Goal: Use online tool/utility

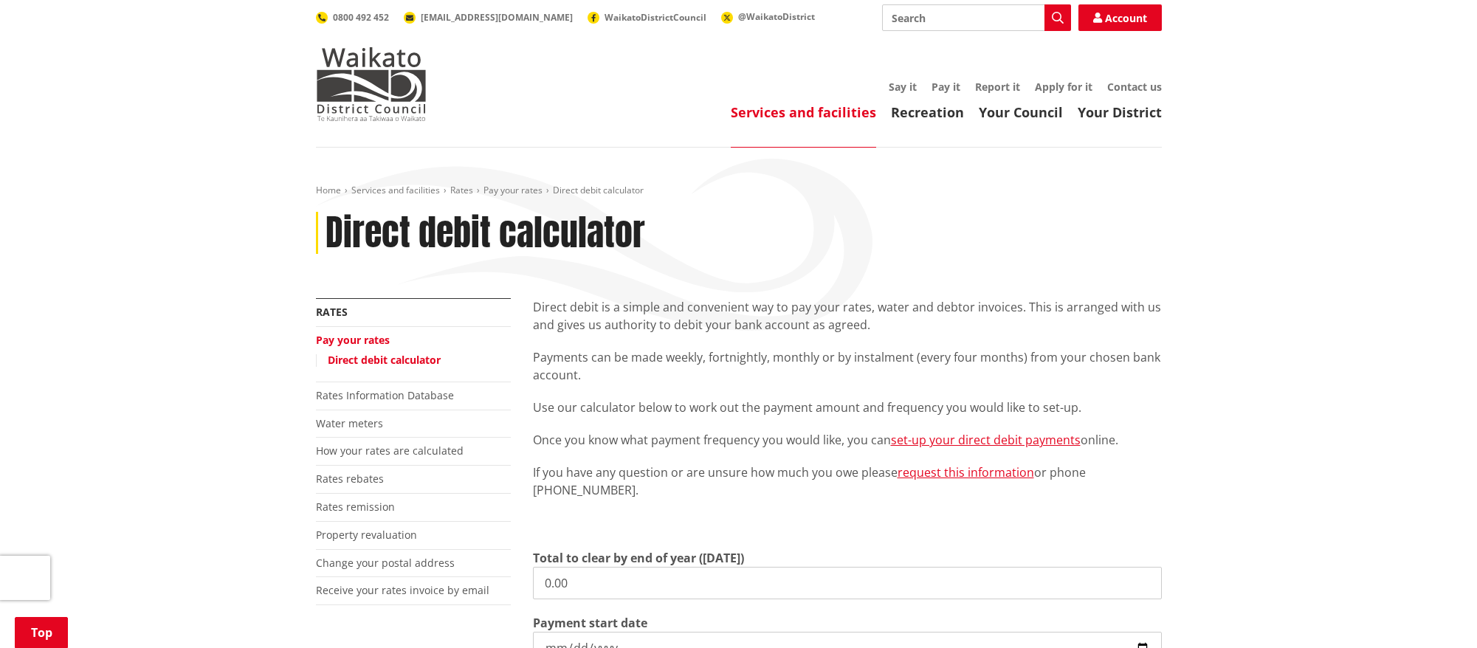
scroll to position [277, 0]
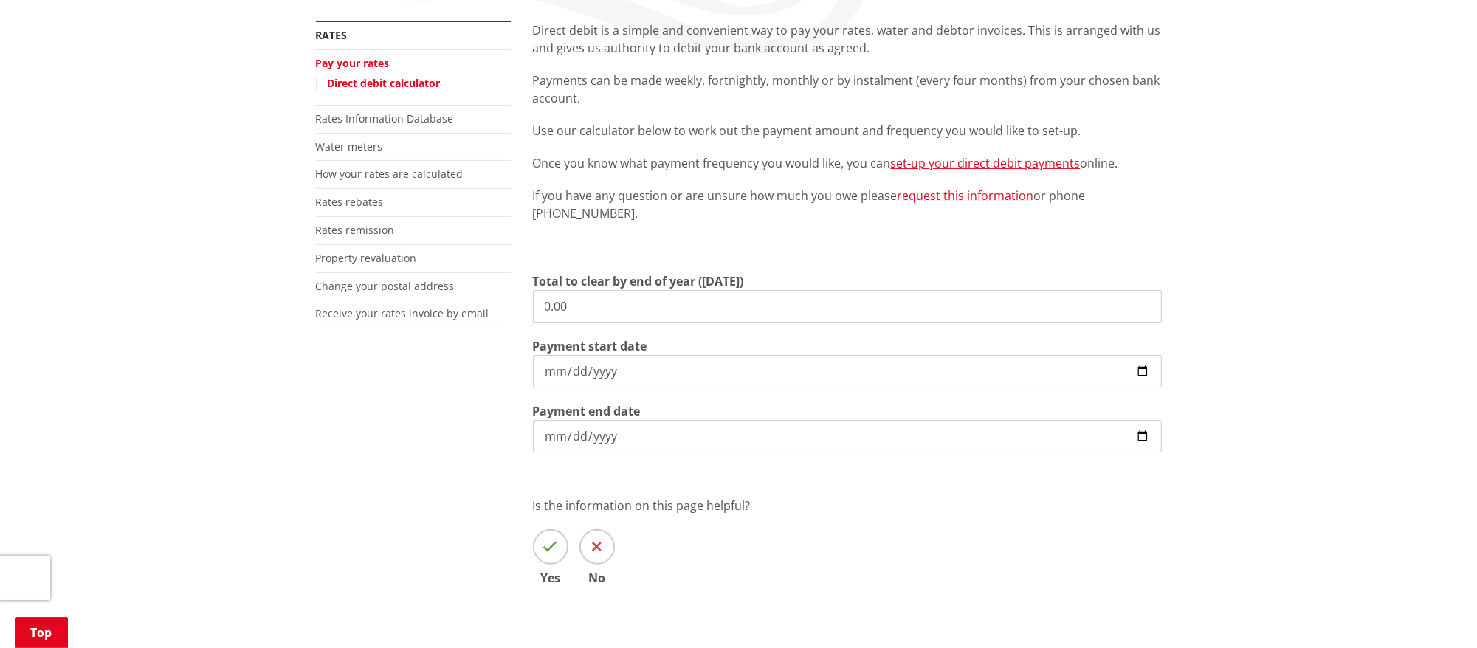
drag, startPoint x: 594, startPoint y: 310, endPoint x: 328, endPoint y: 306, distance: 265.8
click at [328, 306] on div "More from this section Rates Pay your rates Direct debit calculator Rates Infor…" at bounding box center [739, 324] width 868 height 607
type input "12,783.58"
click at [830, 500] on div "Direct debit is a simple and convenient way to pay your rates, water and debtor…" at bounding box center [847, 324] width 651 height 607
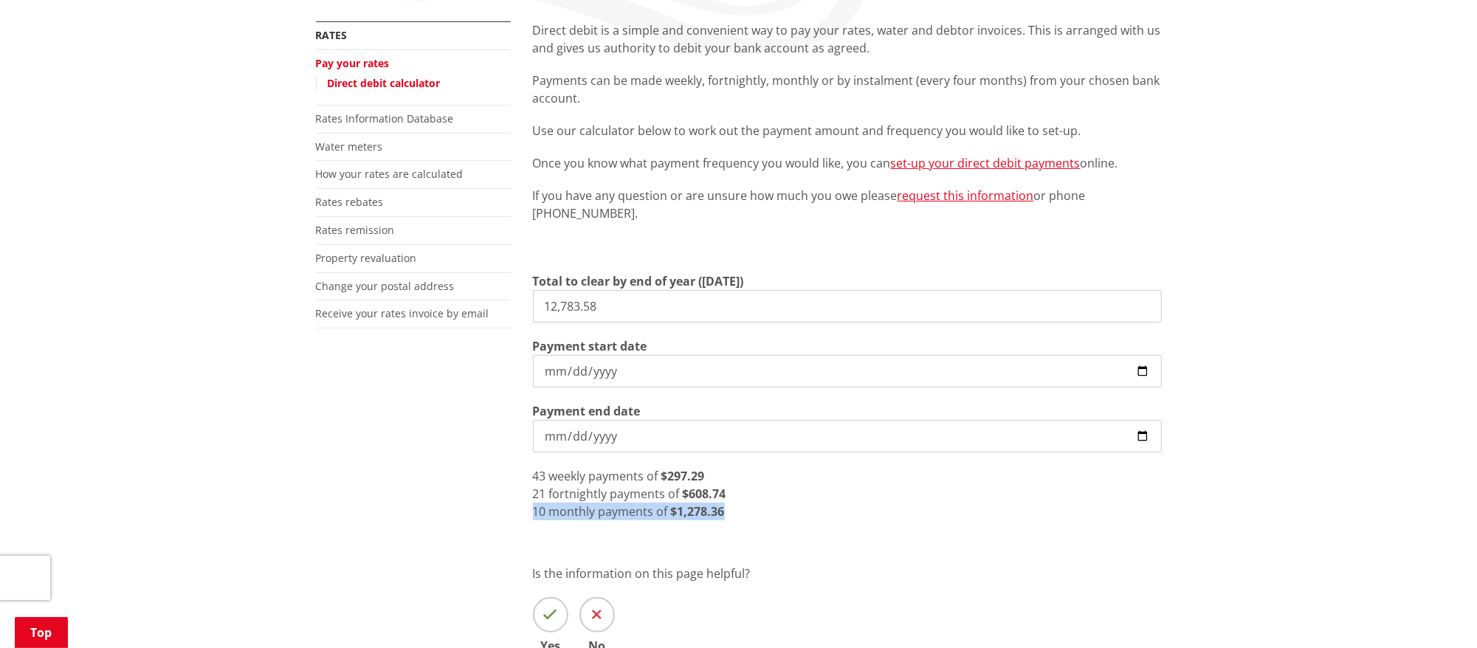
click at [1134, 371] on input "[DATE]" at bounding box center [847, 371] width 629 height 32
type input "[DATE]"
click at [338, 474] on div "More from this section Rates Pay your rates Direct debit calculator Rates Infor…" at bounding box center [739, 358] width 868 height 675
click at [1449, 515] on div "Home Services and facilities Rates Pay your rates Direct debit calculator Direc…" at bounding box center [738, 313] width 1477 height 884
click at [1358, 355] on div "Home Services and facilities Rates Pay your rates Direct debit calculator Direc…" at bounding box center [738, 313] width 1477 height 884
